Goal: Answer question/provide support: Share knowledge or assist other users

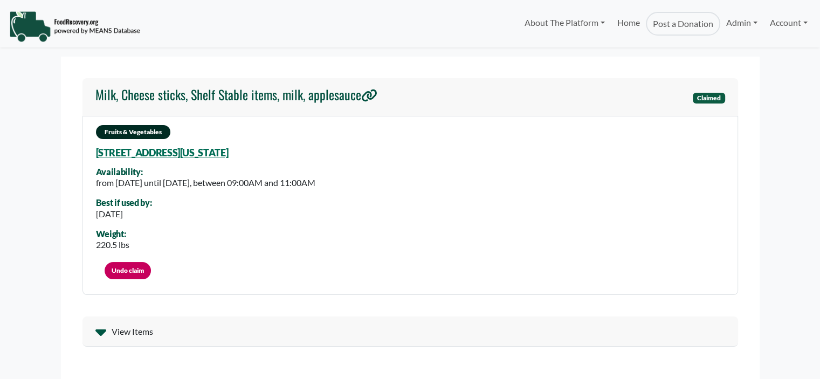
select select "Language Translate Widget"
drag, startPoint x: 813, startPoint y: 36, endPoint x: 811, endPoint y: 92, distance: 55.6
click at [811, 92] on body "About The Platform How It Works FAQs Documentation Home Post a Donation Admin O…" at bounding box center [410, 189] width 820 height 379
click at [686, 146] on div "Fruits & Vegetables 5240 Keenes Pheasant Dr, Windermere, Florida, 34786 3220 Av…" at bounding box center [411, 206] width 656 height 180
select select "Language Translate Widget"
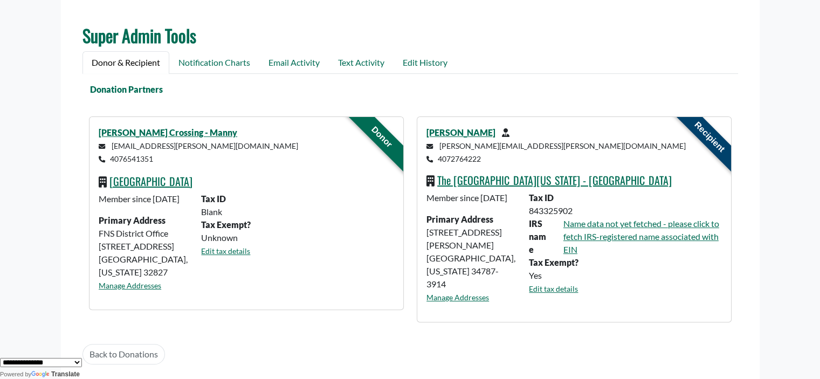
scroll to position [360, 0]
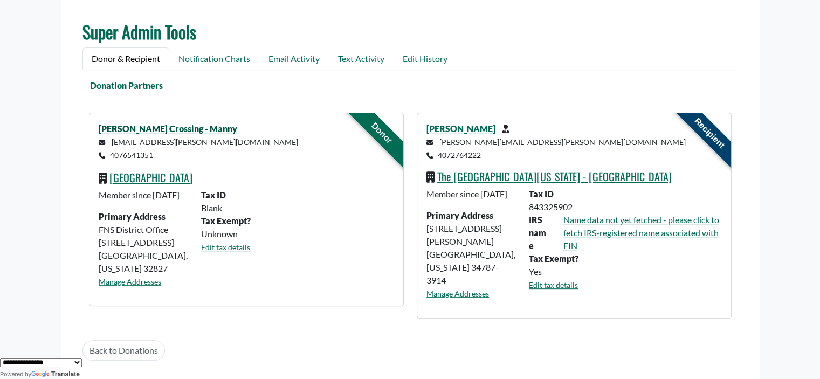
click at [178, 125] on link "[PERSON_NAME] Crossing - Manny" at bounding box center [168, 129] width 139 height 10
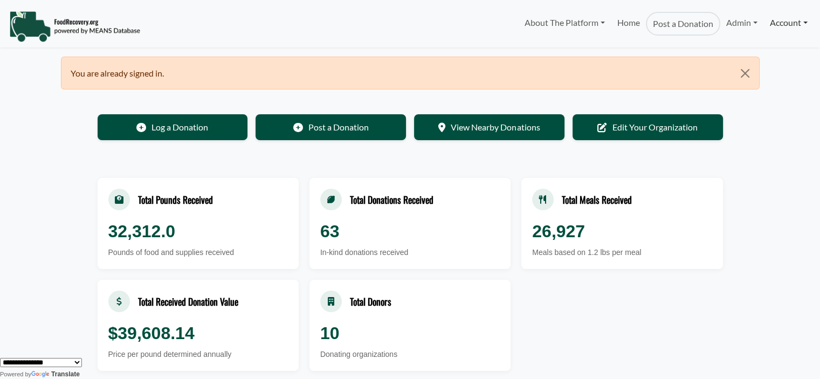
click at [796, 26] on link "Account" at bounding box center [789, 23] width 50 height 22
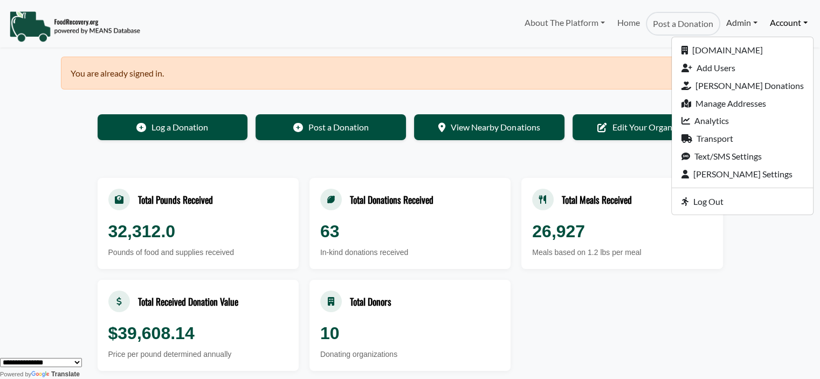
click at [755, 20] on link "Admin" at bounding box center [742, 23] width 43 height 22
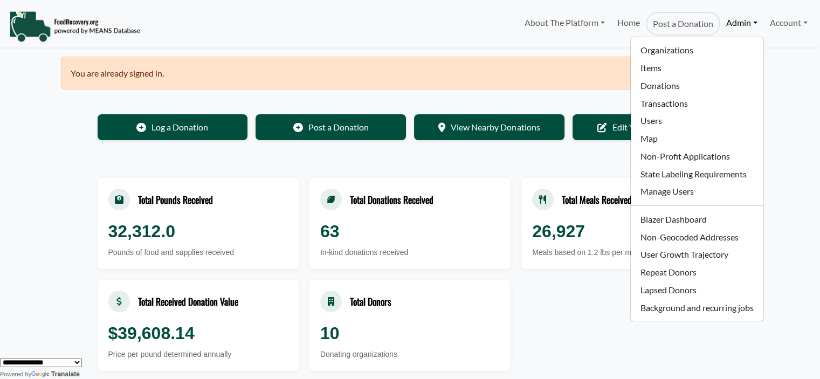
click at [799, 60] on body "About The Platform How It Works FAQs Documentation Home Post a Donation Admin O…" at bounding box center [410, 189] width 820 height 379
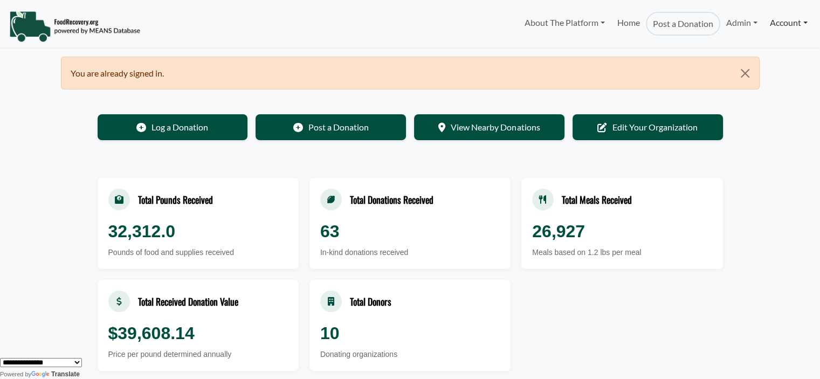
click at [788, 20] on link "Account" at bounding box center [789, 23] width 50 height 22
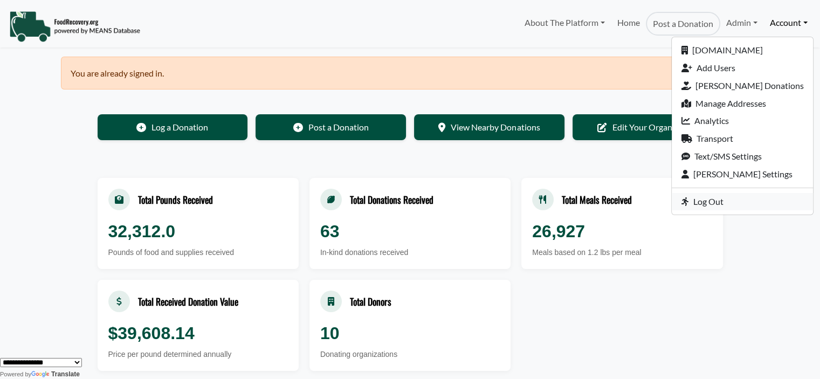
click at [735, 202] on link "Log Out" at bounding box center [742, 202] width 141 height 18
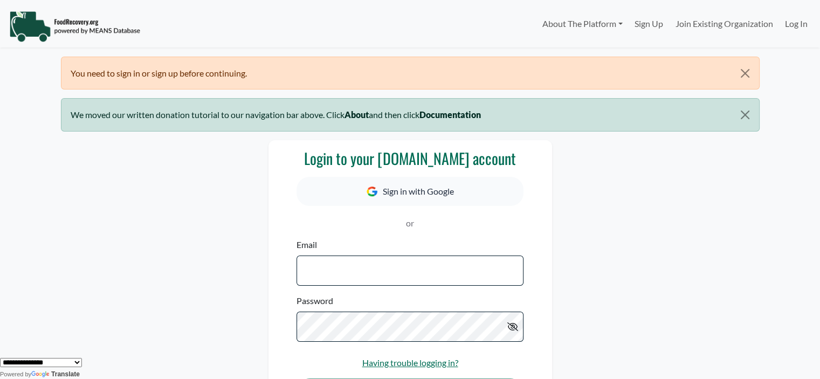
type input "**********"
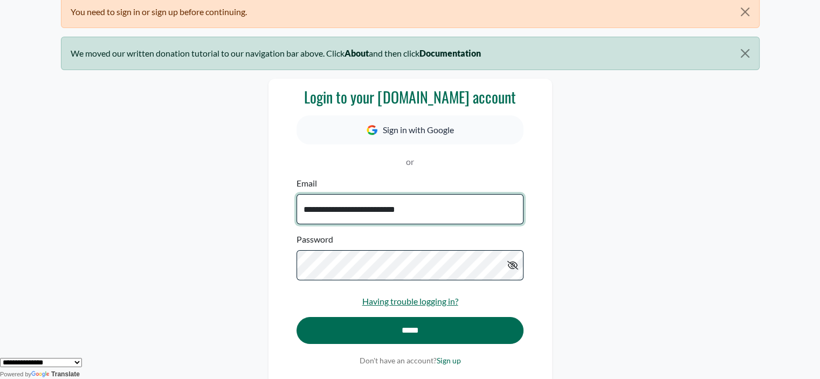
scroll to position [62, 0]
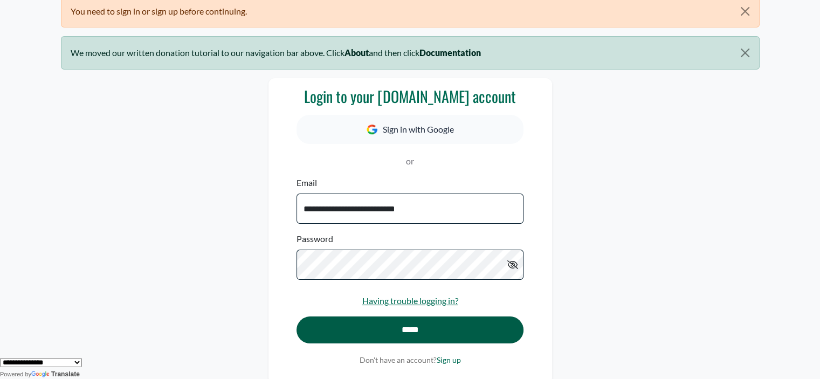
click at [419, 327] on input "*****" at bounding box center [410, 330] width 227 height 27
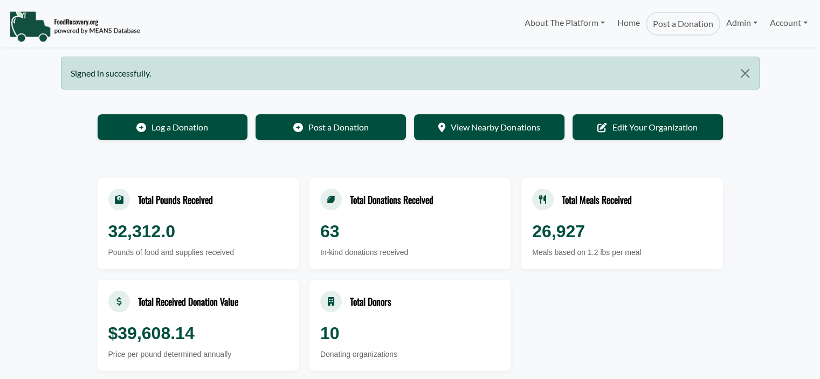
select select "Language Translate Widget"
click at [782, 22] on link "Account" at bounding box center [789, 23] width 50 height 22
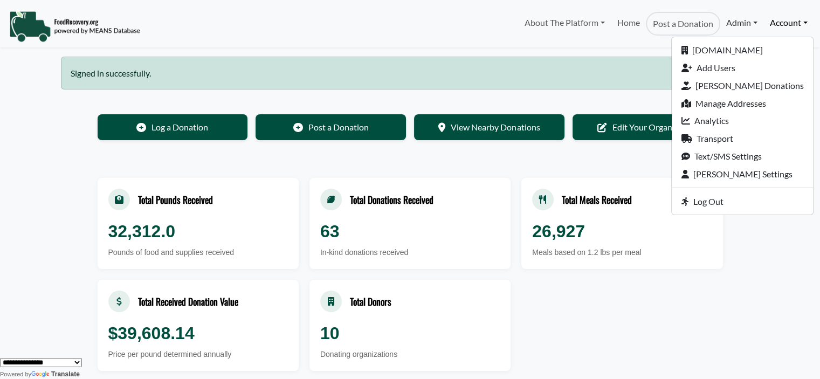
click at [743, 22] on link "Admin" at bounding box center [742, 23] width 43 height 22
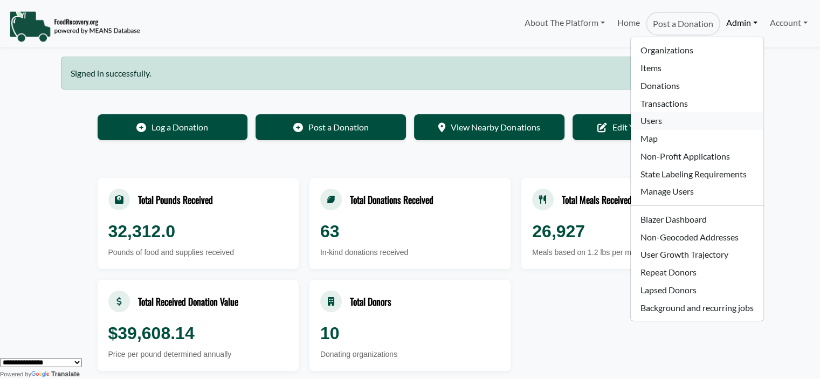
click at [660, 121] on link "Users" at bounding box center [697, 121] width 132 height 18
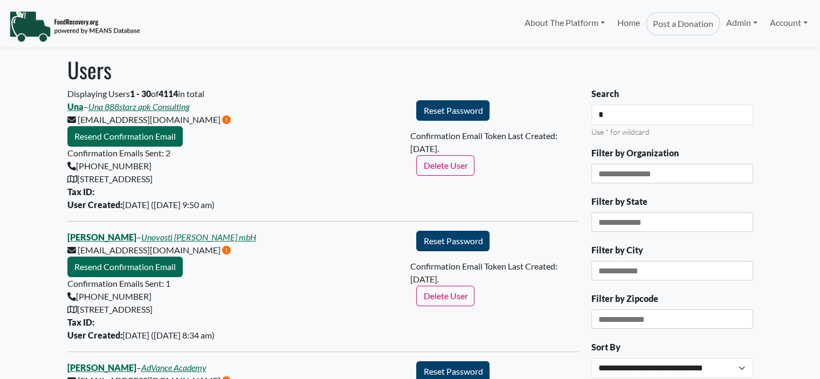
type input "**"
select select "Language Translate Widget"
type input "*****"
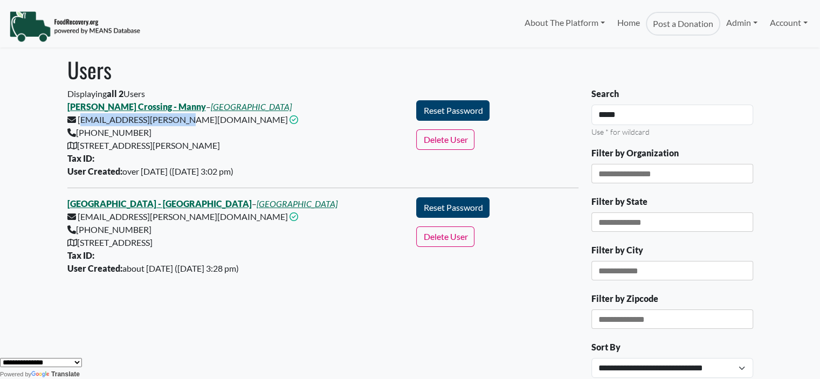
drag, startPoint x: 78, startPoint y: 122, endPoint x: 174, endPoint y: 124, distance: 96.6
click at [174, 124] on div "[PERSON_NAME] Crossing - [GEOGRAPHIC_DATA] – [GEOGRAPHIC_DATA] [EMAIL_ADDRESS][…" at bounding box center [236, 139] width 350 height 78
click at [115, 126] on div "Keene's Crossing - Manny – Orange County Public Schools manolin.negron@ocps.net…" at bounding box center [236, 139] width 350 height 78
drag, startPoint x: 78, startPoint y: 217, endPoint x: 183, endPoint y: 217, distance: 105.7
click at [183, 217] on div "Whispering Oaks Elementary - Manny – Orange County Public Schools manolin.negro…" at bounding box center [236, 236] width 350 height 78
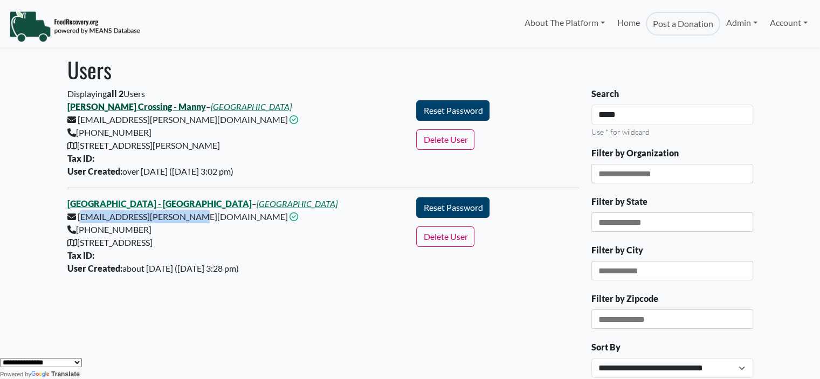
click at [97, 107] on link "Keene's Crossing - Manny" at bounding box center [136, 106] width 139 height 10
drag, startPoint x: 267, startPoint y: 346, endPoint x: 151, endPoint y: 269, distance: 139.3
click at [261, 338] on div "Displaying all 2 Users Keene's Crossing - Manny – Orange County Public Schools …" at bounding box center [323, 293] width 524 height 413
click at [114, 202] on link "Whispering Oaks Elementary - Manny" at bounding box center [159, 203] width 184 height 10
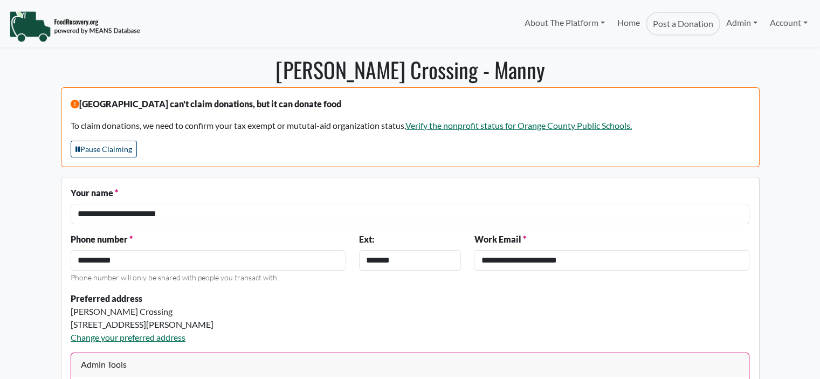
select select "Language Translate Widget"
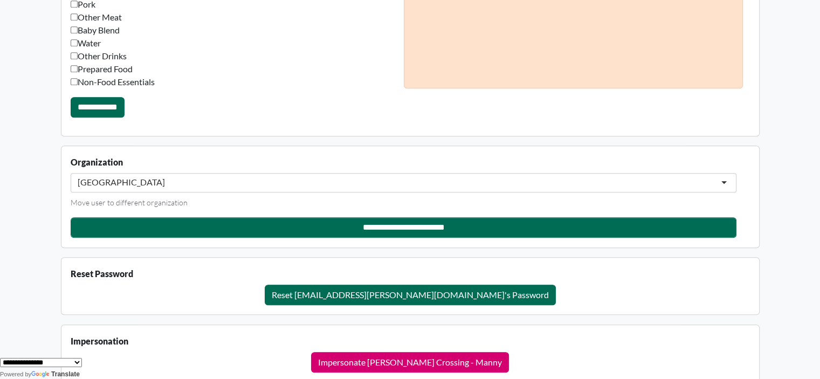
scroll to position [960, 0]
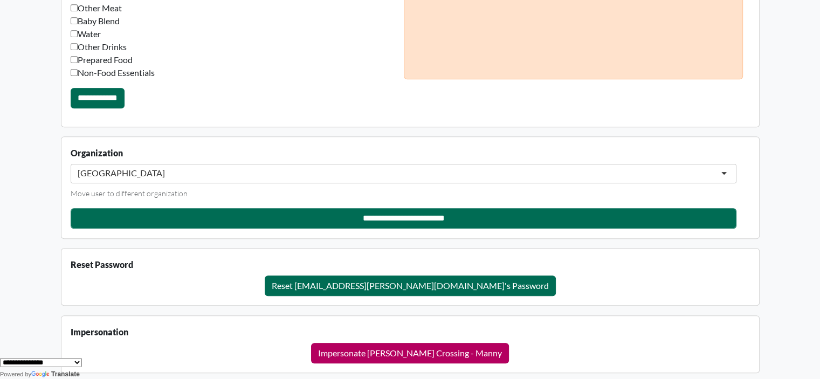
click at [432, 343] on button "Impersonate [PERSON_NAME] Crossing - Manny" at bounding box center [410, 353] width 198 height 20
